Goal: Entertainment & Leisure: Consume media (video, audio)

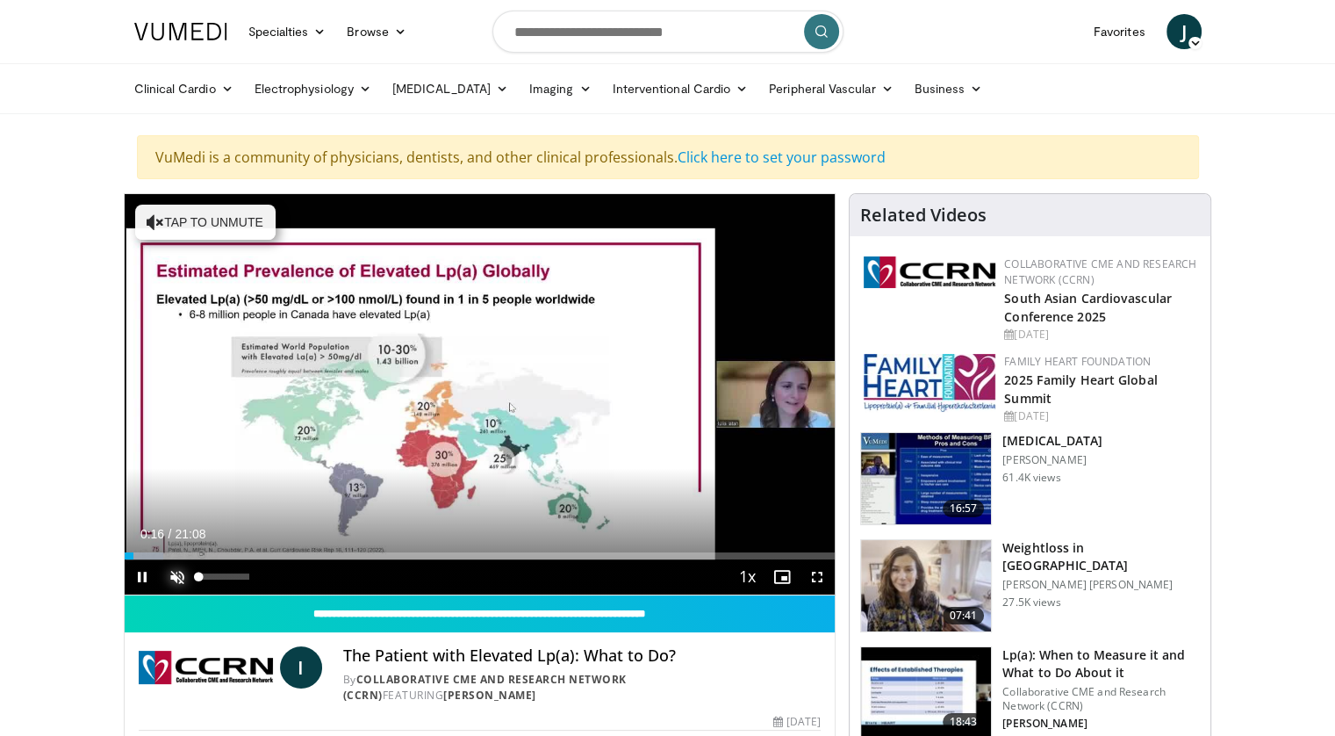
click at [174, 570] on span "Video Player" at bounding box center [177, 576] width 35 height 35
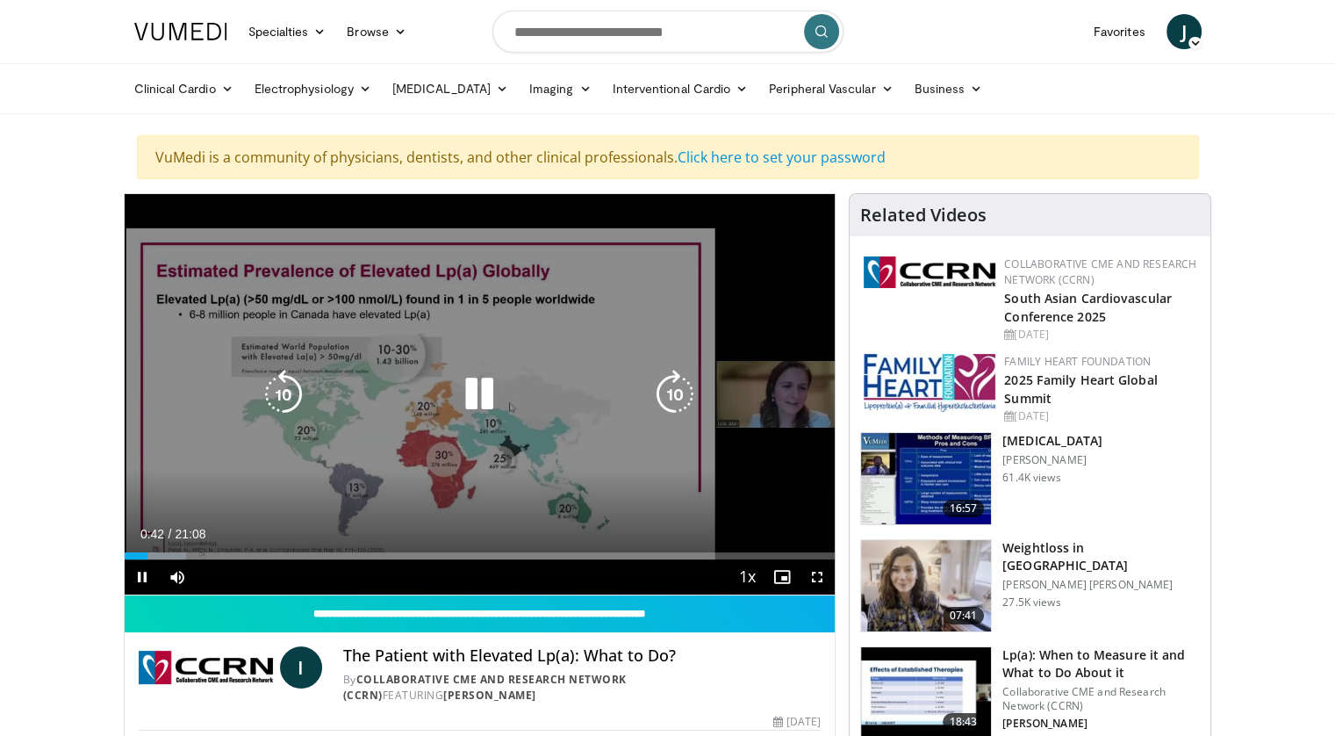
click at [482, 378] on icon "Video Player" at bounding box center [479, 394] width 49 height 49
